Goal: Task Accomplishment & Management: Use online tool/utility

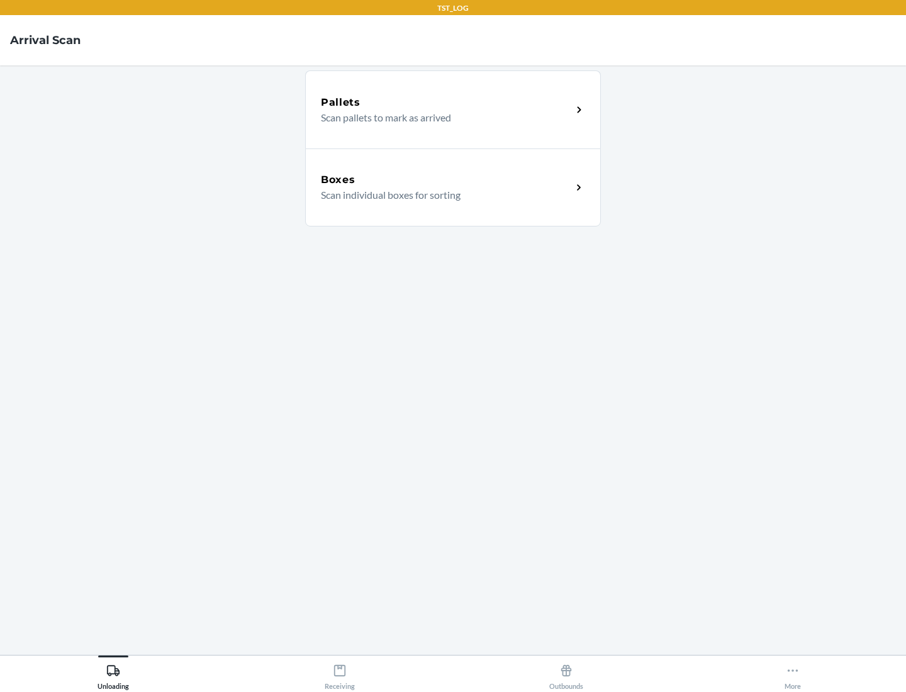
click at [446, 180] on div "Boxes" at bounding box center [446, 179] width 251 height 15
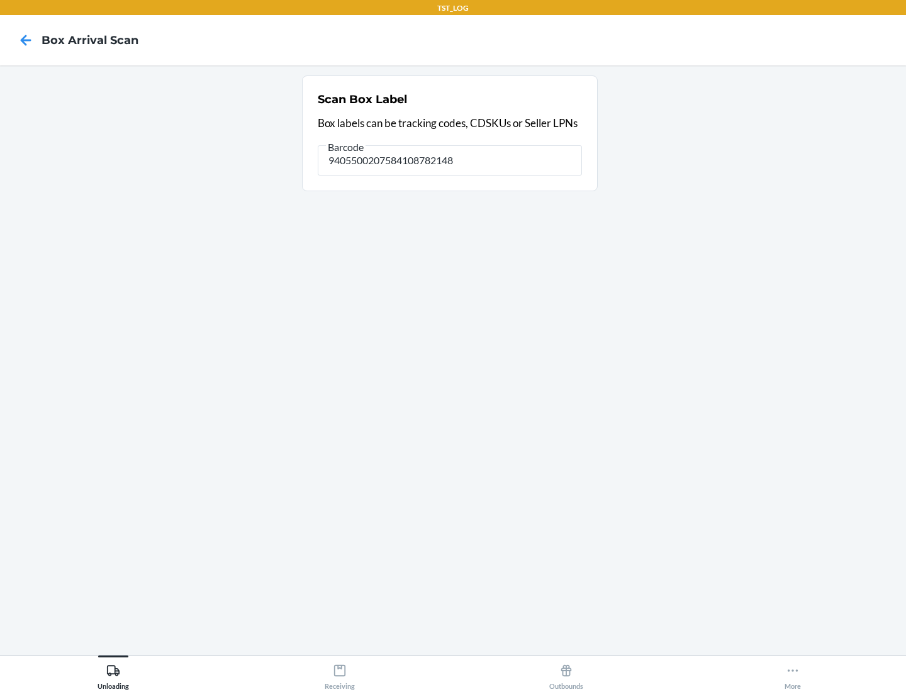
type input "9405500207584108782148"
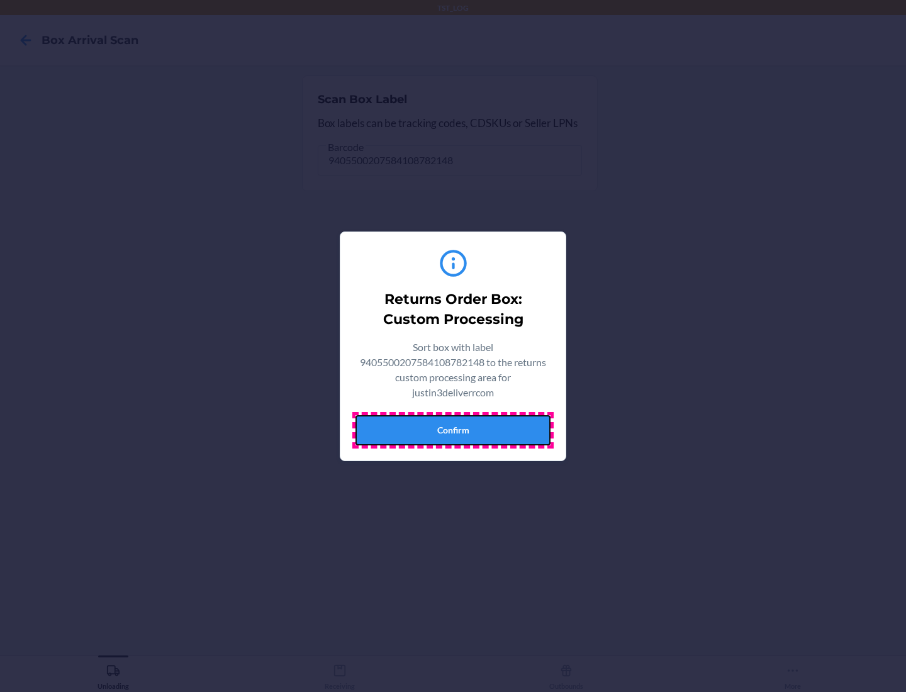
click at [453, 430] on button "Confirm" at bounding box center [453, 430] width 195 height 30
